Goal: Information Seeking & Learning: Learn about a topic

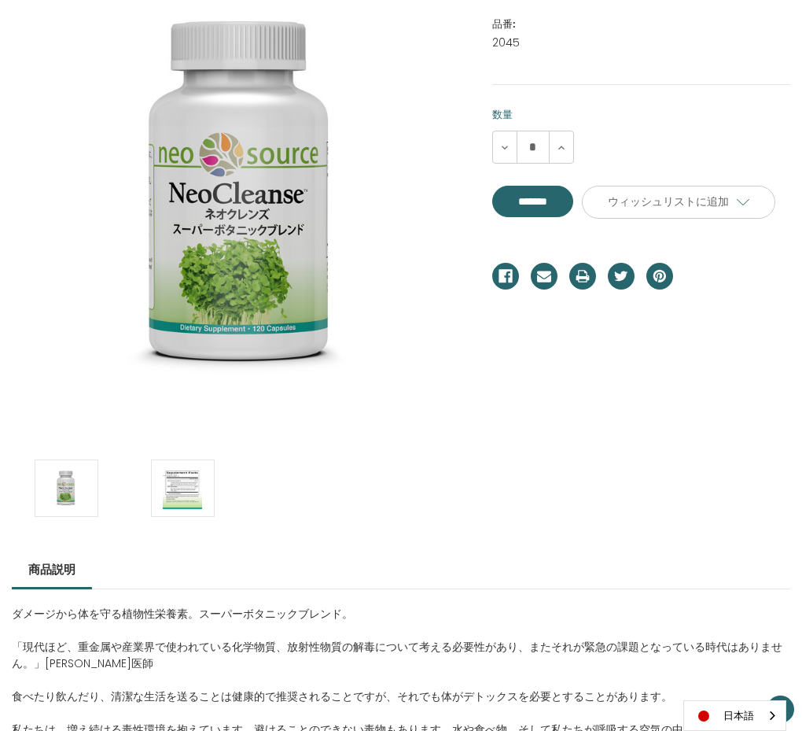
scroll to position [680, 0]
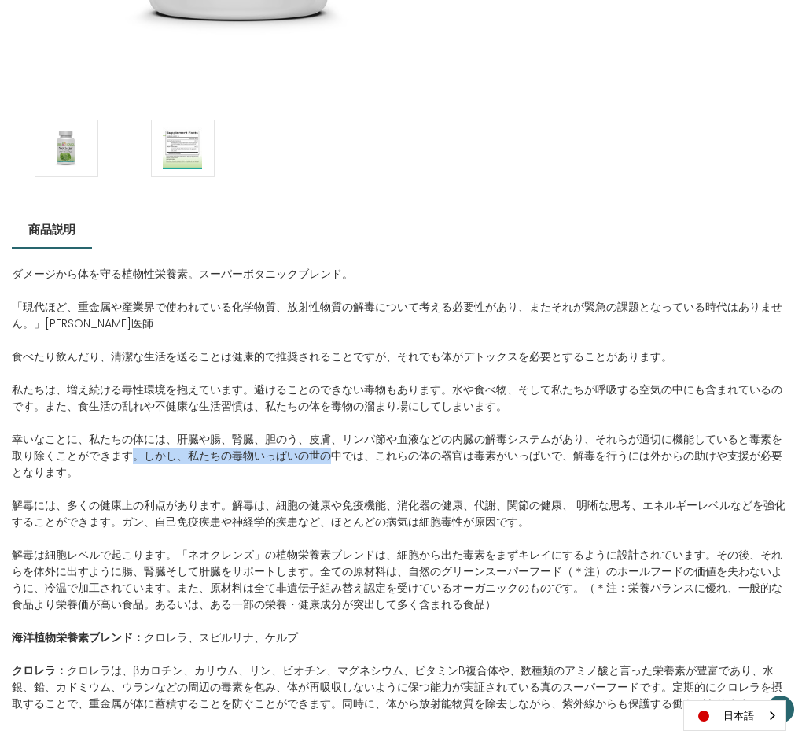
drag, startPoint x: 131, startPoint y: 452, endPoint x: 330, endPoint y: 463, distance: 199.4
click at [330, 463] on span "幸いなことに、私たちの体には、肝臓や腸、腎臓、胆のう、皮膚、リンパ節や血液などの内臓の解毒システムがあり、それらが適切に機能していると毒素を取り除くことができ…" at bounding box center [397, 455] width 771 height 49
click at [467, 455] on span "幸いなことに、私たちの体には、肝臓や腸、腎臓、胆のう、皮膚、リンパ節や血液などの内臓の解毒システムがあり、それらが適切に機能していると毒素を取り除くことができ…" at bounding box center [397, 455] width 771 height 49
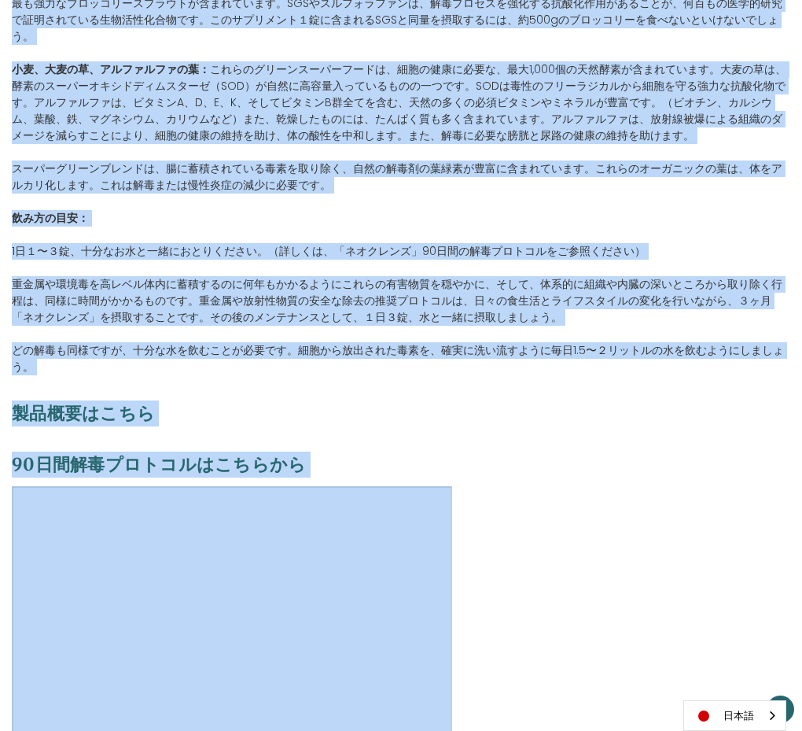
scroll to position [1639, 0]
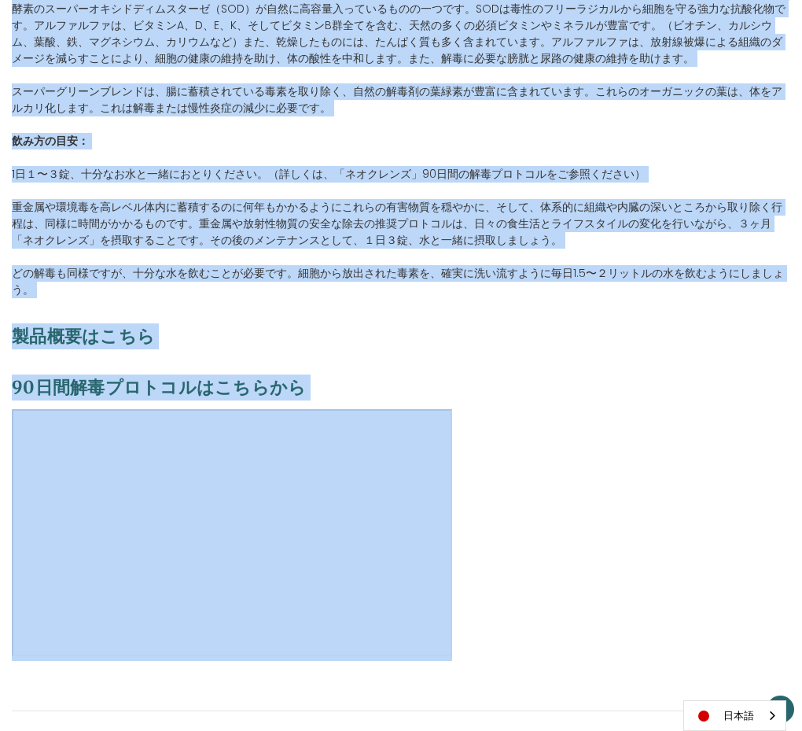
drag, startPoint x: 13, startPoint y: 159, endPoint x: 450, endPoint y: 302, distance: 460.2
copy div "ダメージから体を守る植物性栄養素。スーパーボタニックブレンド。 「現代ほど、重金属や産業界で使われている化学物質、放射性物質の解毒について考える必要性があり、…"
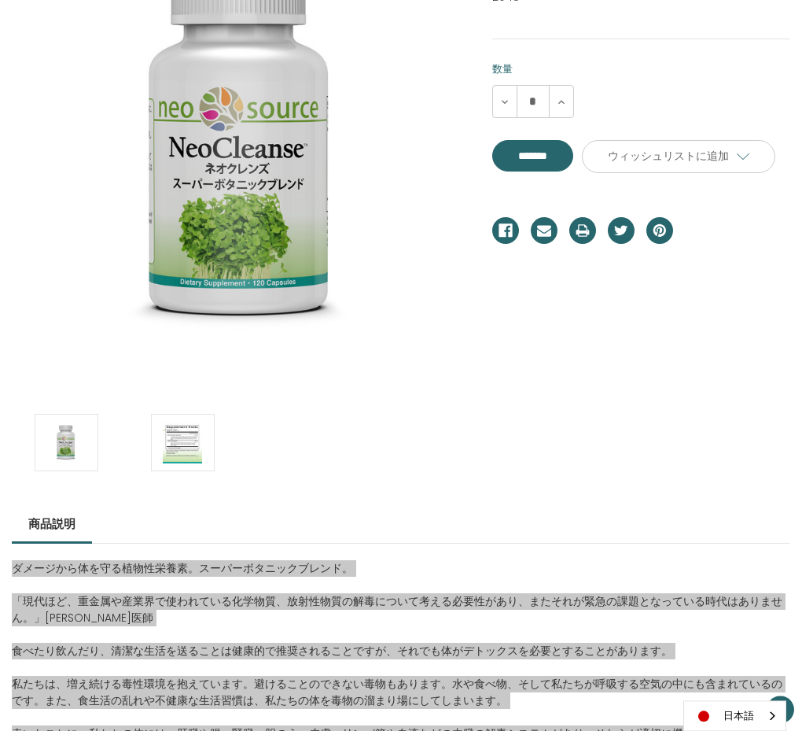
scroll to position [453, 0]
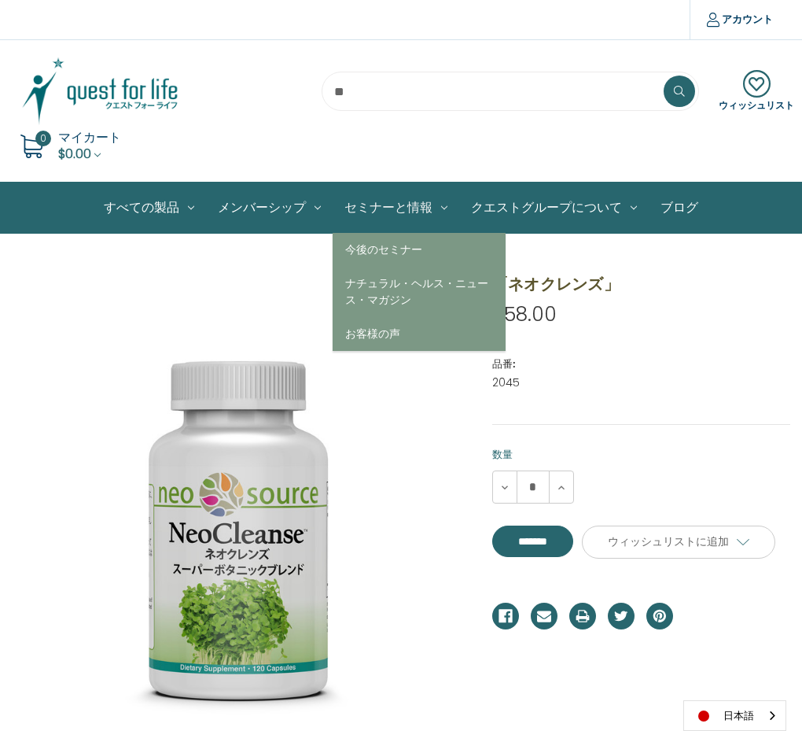
click at [404, 207] on link "セミナーと情報" at bounding box center [396, 207] width 127 height 50
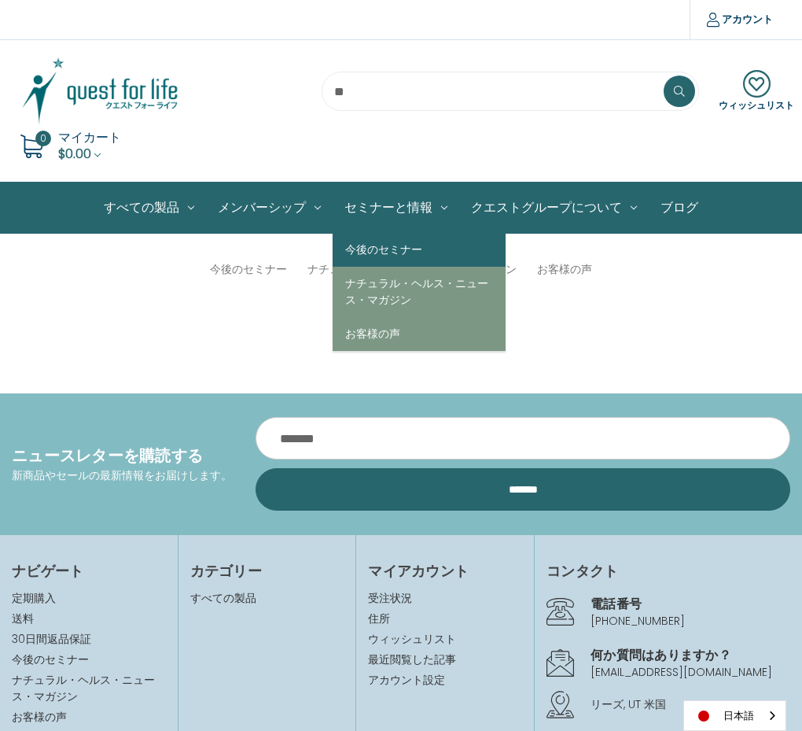
click at [365, 249] on link "今後のセミナー" at bounding box center [419, 250] width 173 height 34
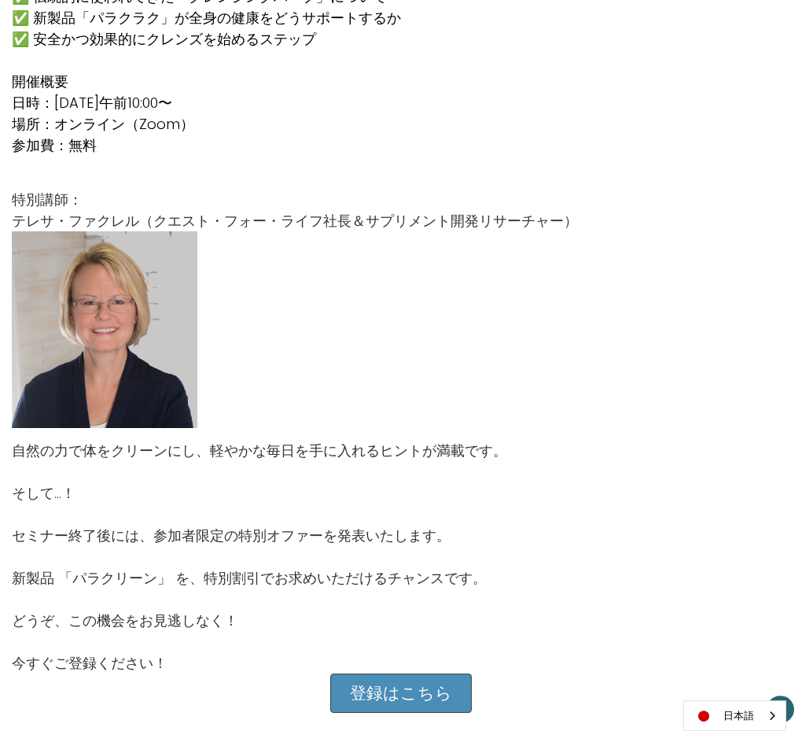
scroll to position [1359, 0]
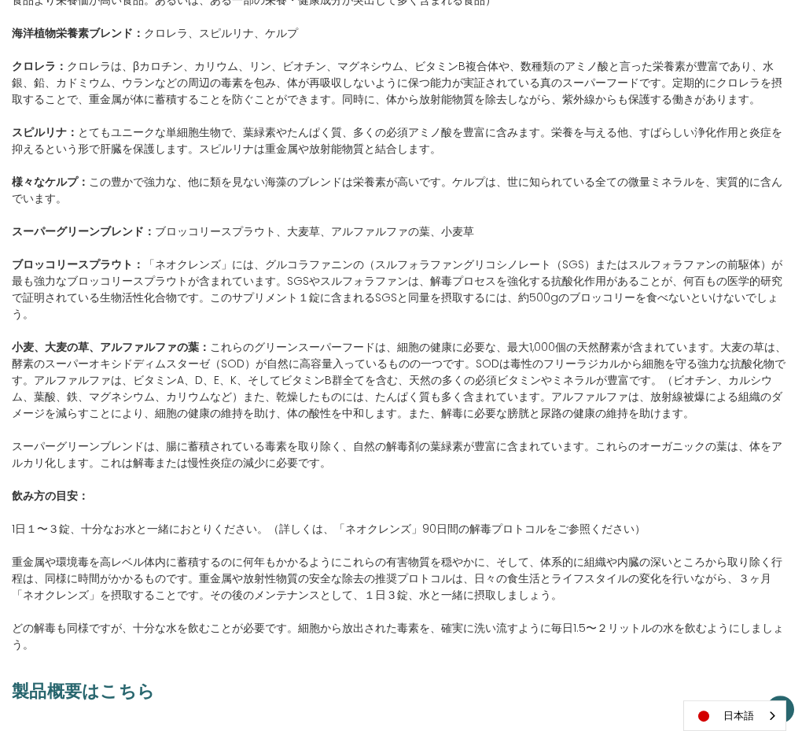
scroll to position [1359, 0]
